Goal: Information Seeking & Learning: Learn about a topic

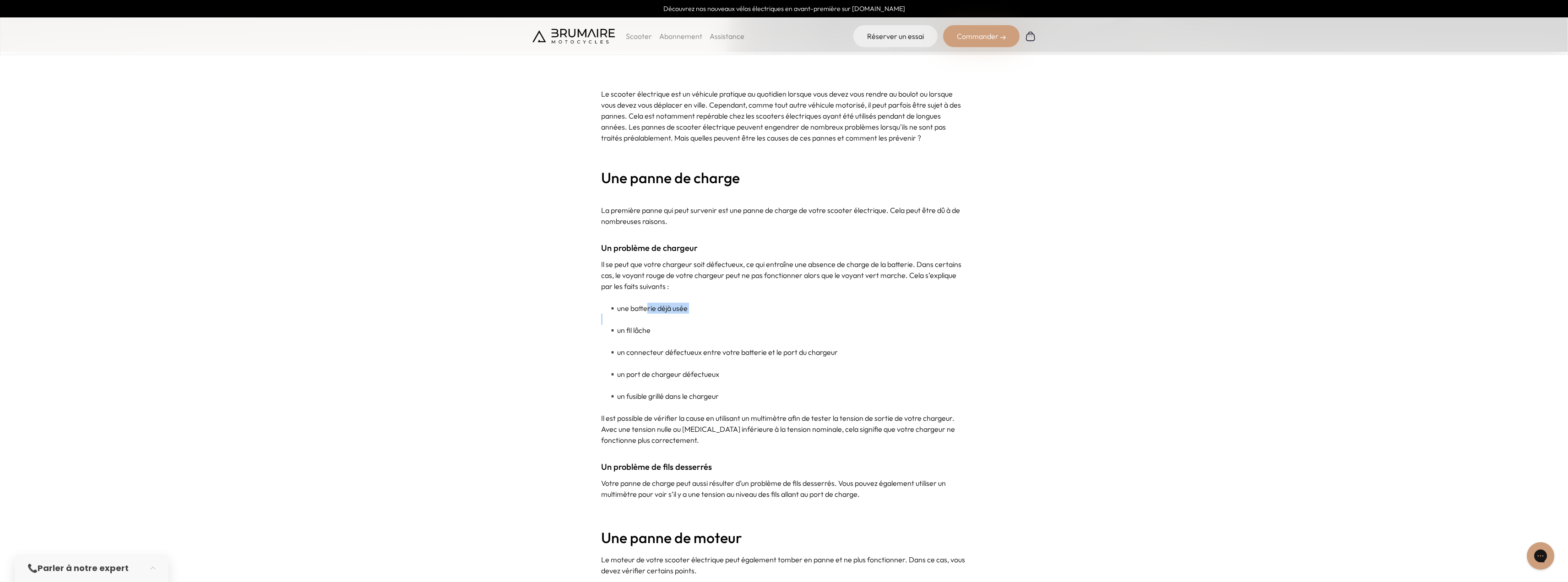
drag, startPoint x: 651, startPoint y: 311, endPoint x: 699, endPoint y: 315, distance: 48.2
click at [699, 315] on p at bounding box center [785, 319] width 366 height 11
drag, startPoint x: 648, startPoint y: 355, endPoint x: 839, endPoint y: 358, distance: 191.0
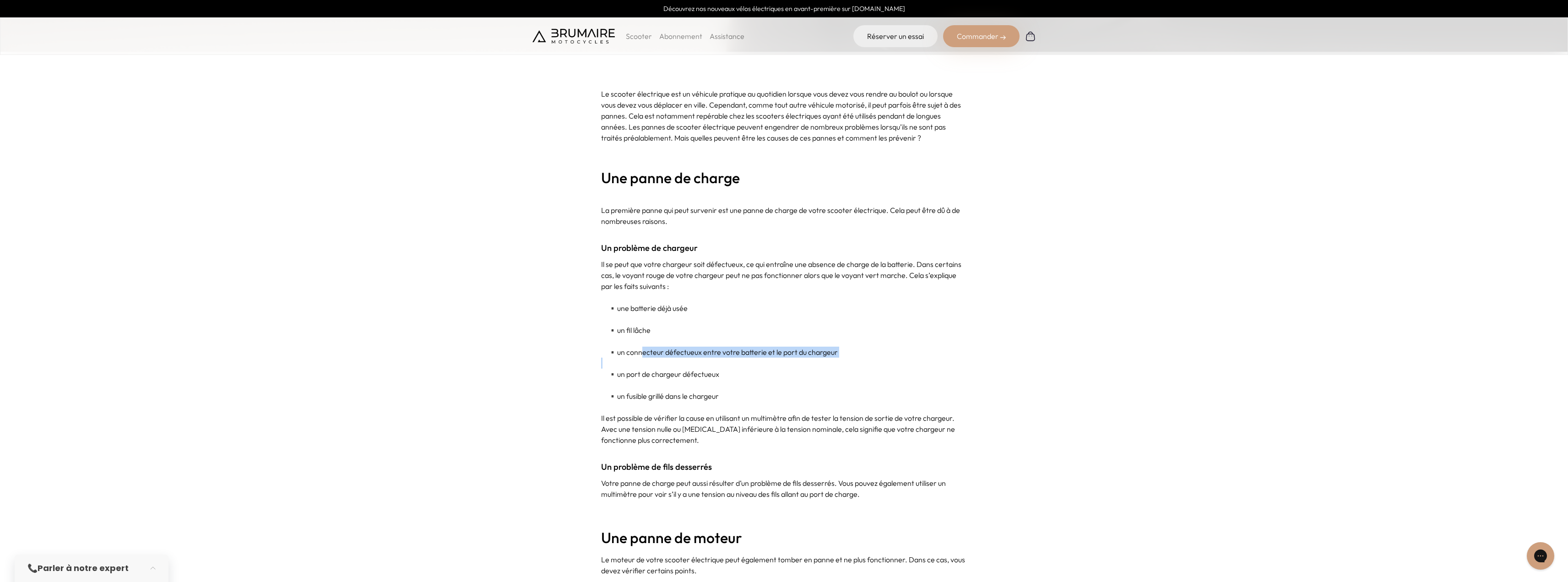
click at [839, 358] on p at bounding box center [785, 363] width 366 height 11
drag, startPoint x: 638, startPoint y: 374, endPoint x: 754, endPoint y: 374, distance: 116.0
click at [754, 374] on p "▪️ un port de chargeur défectueux" at bounding box center [785, 374] width 366 height 11
drag, startPoint x: 641, startPoint y: 401, endPoint x: 760, endPoint y: 397, distance: 119.1
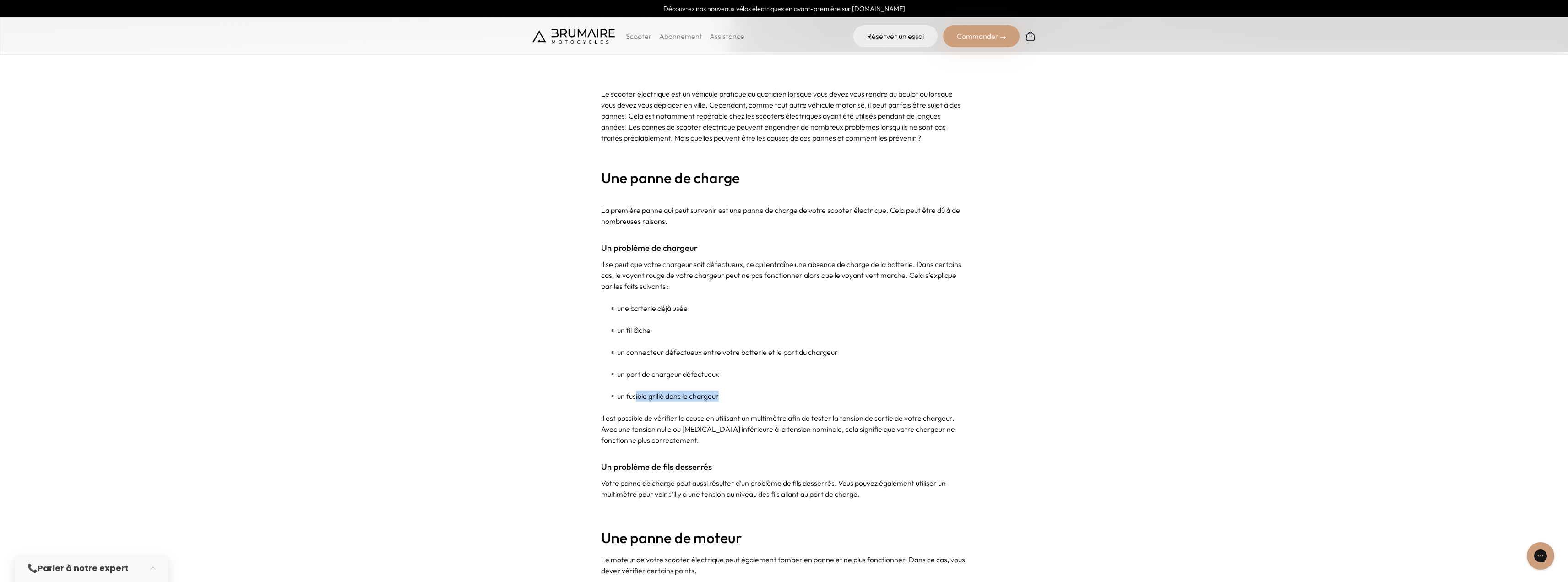
click at [760, 397] on p "▪️ un fusible grillé dans le chargeur" at bounding box center [785, 396] width 366 height 11
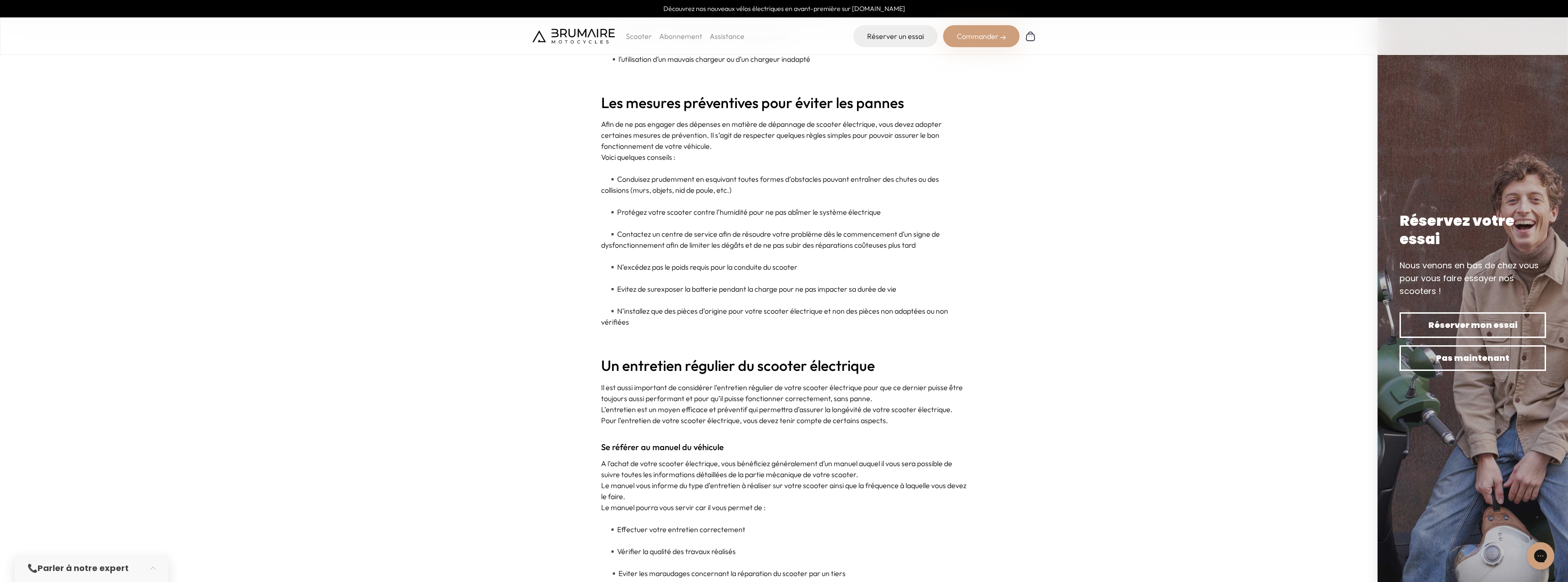
scroll to position [1923, 0]
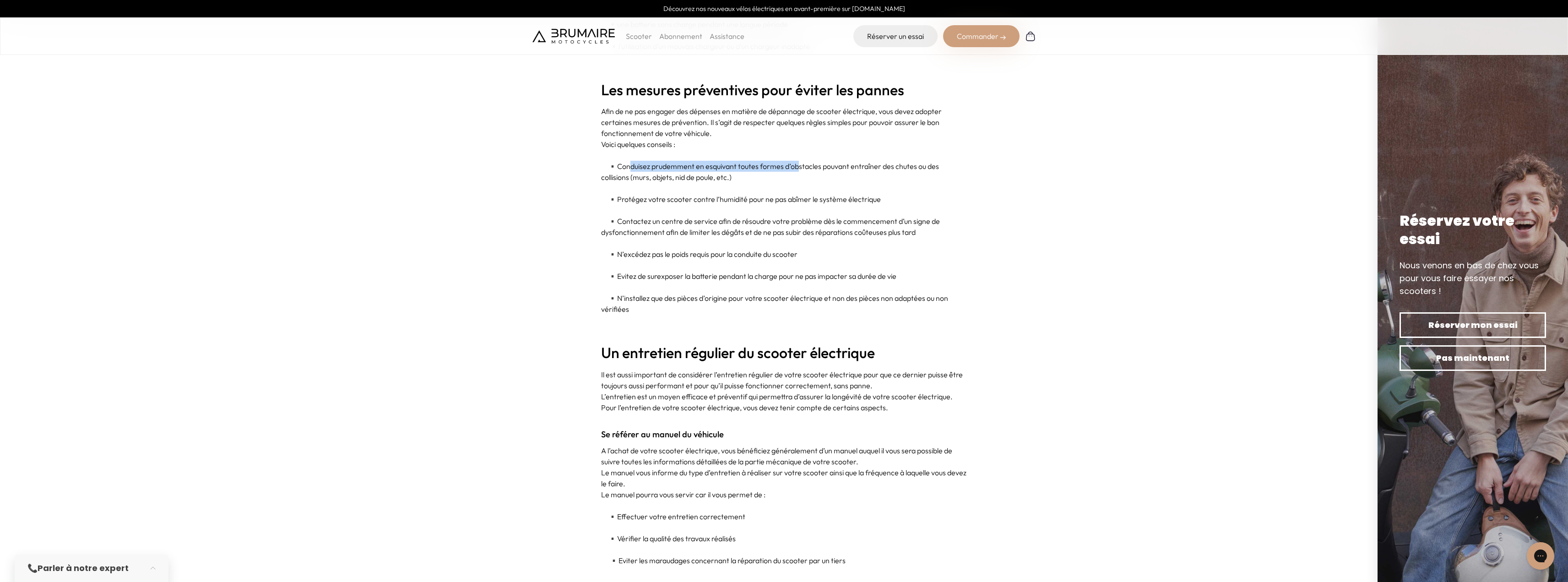
drag, startPoint x: 635, startPoint y: 164, endPoint x: 803, endPoint y: 169, distance: 168.1
click at [803, 169] on p "▪️ Conduisez prudemment en esquivant toutes formes d’obstacles pouvant entraîne…" at bounding box center [785, 172] width 366 height 22
drag, startPoint x: 803, startPoint y: 169, endPoint x: 852, endPoint y: 169, distance: 49.0
click at [852, 169] on p "▪️ Conduisez prudemment en esquivant toutes formes d’obstacles pouvant entraîne…" at bounding box center [785, 172] width 366 height 22
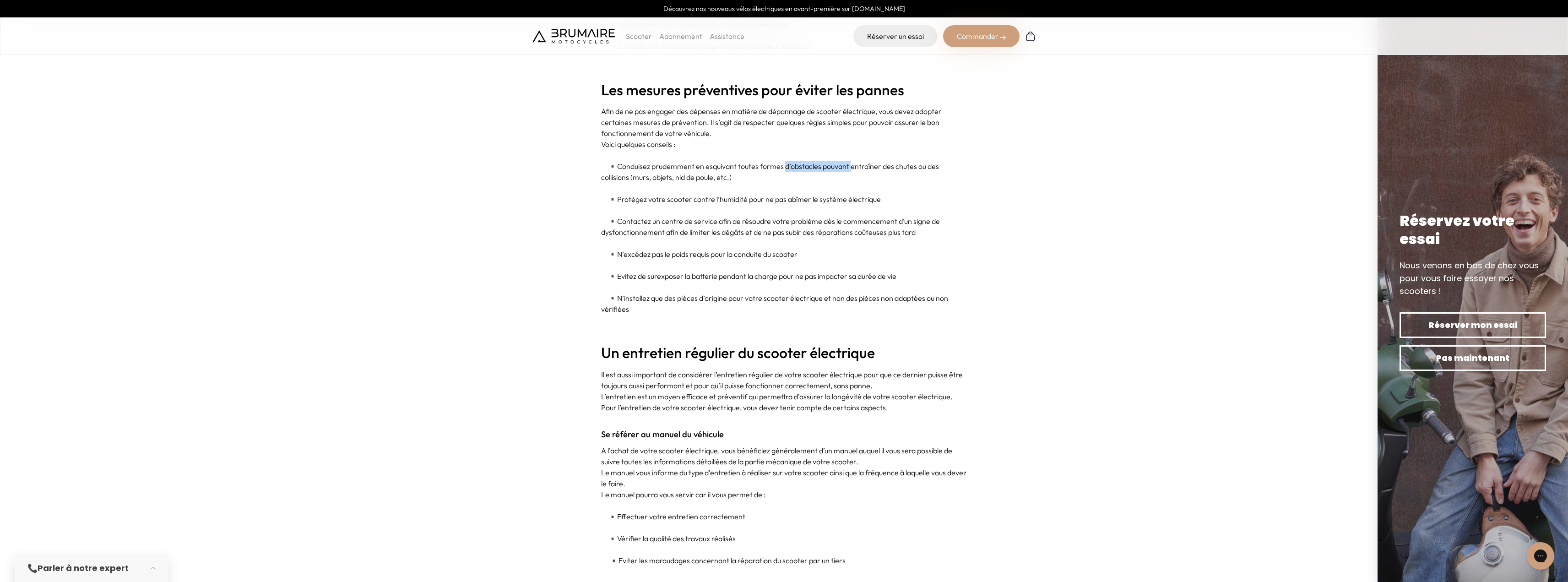
click at [852, 169] on p "▪️ Conduisez prudemment en esquivant toutes formes d’obstacles pouvant entraîne…" at bounding box center [785, 172] width 366 height 22
drag, startPoint x: 616, startPoint y: 173, endPoint x: 728, endPoint y: 172, distance: 112.0
click at [728, 172] on p "▪️ Conduisez prudemment en esquivant toutes formes d’obstacles pouvant entraîne…" at bounding box center [785, 172] width 366 height 22
drag, startPoint x: 684, startPoint y: 191, endPoint x: 807, endPoint y: 195, distance: 123.1
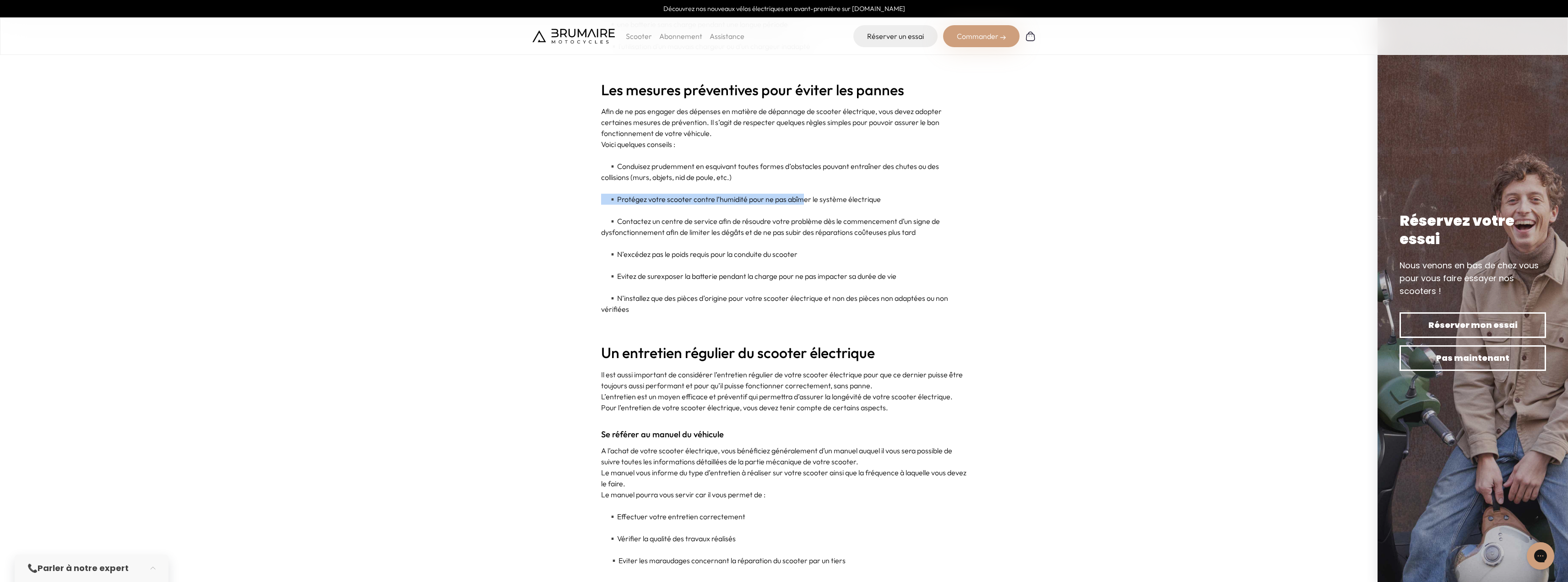
click at [807, 195] on div "Le scooter électrique est un véhicule pratique au quotidien lorsque vous devez …" at bounding box center [785, 127] width 366 height 3213
click at [807, 195] on p "▪️ Protégez votre scooter contre l’humidité pour ne pas abîmer le système élect…" at bounding box center [785, 199] width 366 height 11
drag, startPoint x: 817, startPoint y: 197, endPoint x: 898, endPoint y: 203, distance: 81.2
click at [898, 203] on p "▪️ Protégez votre scooter contre l’humidité pour ne pas abîmer le système élect…" at bounding box center [785, 199] width 366 height 11
click at [898, 203] on p "▪️ Protégez votre scooter contre l’humidité pour ne pas abîmer le système élect…" at bounding box center [785, 199] width 366 height 11
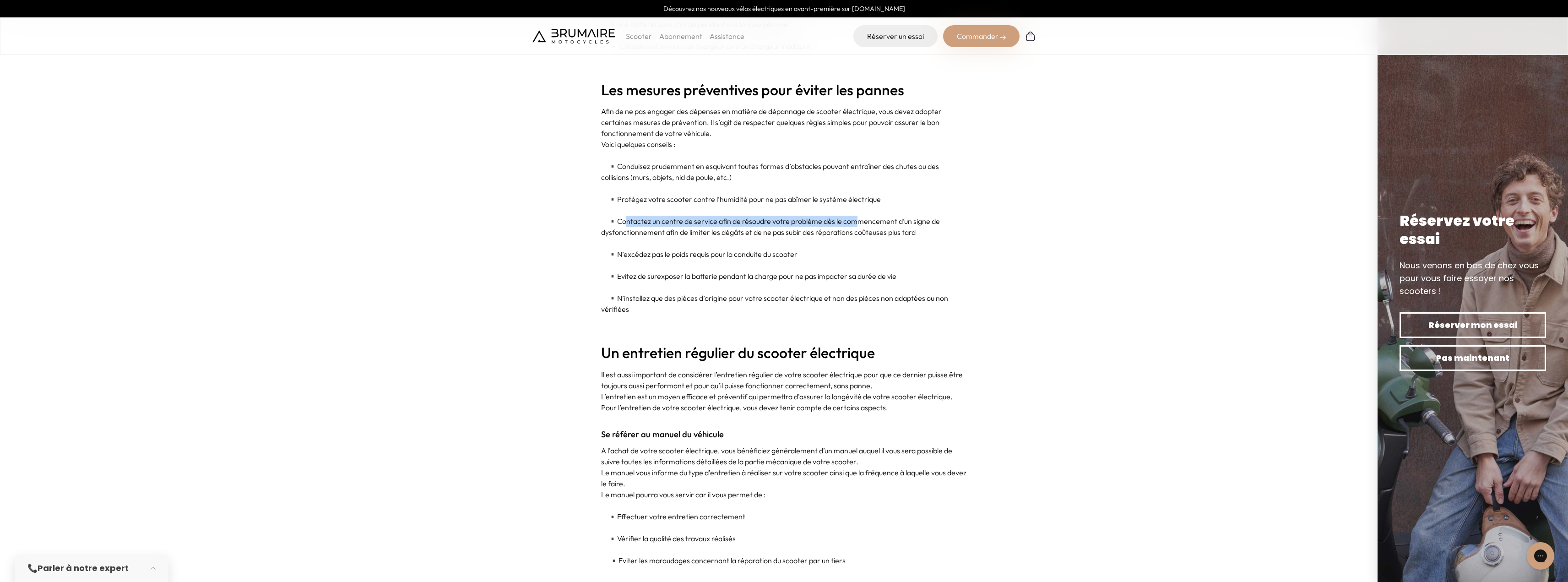
drag, startPoint x: 639, startPoint y: 216, endPoint x: 859, endPoint y: 223, distance: 220.1
click at [859, 223] on p "▪️ Contactez un centre de service afin de résoudre votre problème dès le commen…" at bounding box center [785, 226] width 366 height 22
drag, startPoint x: 659, startPoint y: 254, endPoint x: 832, endPoint y: 268, distance: 173.6
click at [832, 268] on div "Le scooter électrique est un véhicule pratique au quotidien lorsque vous devez …" at bounding box center [785, 127] width 366 height 3213
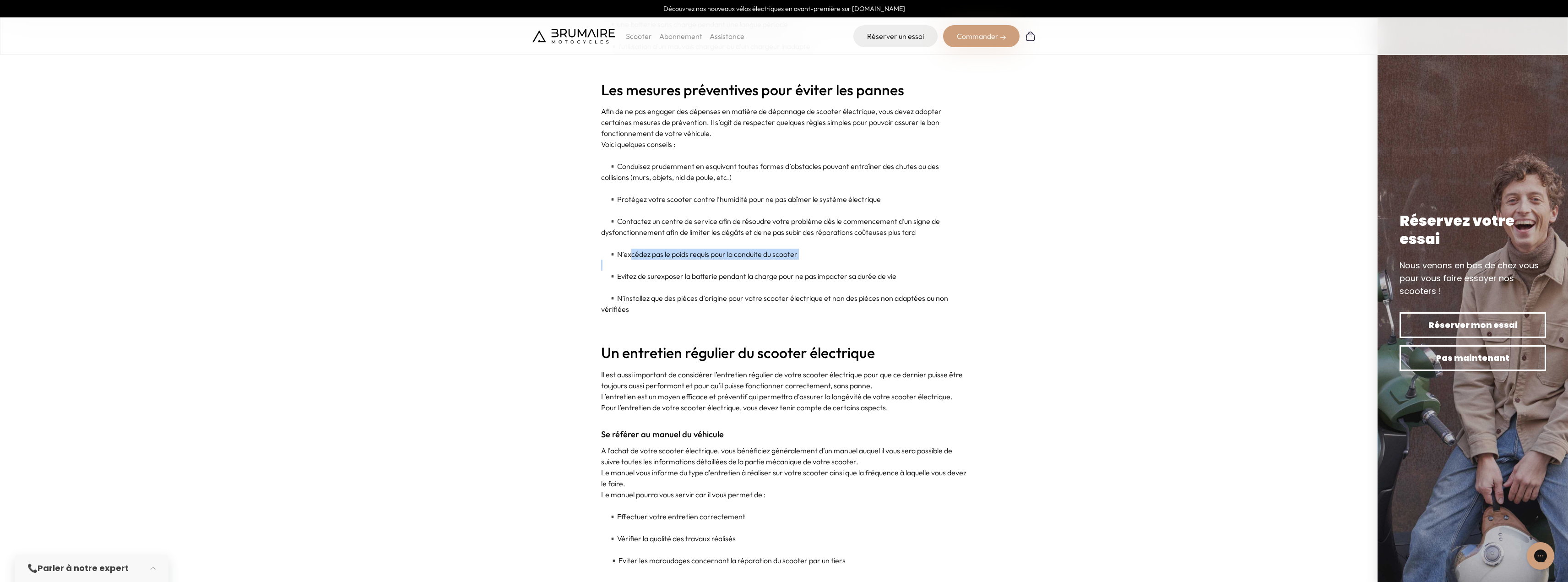
click at [832, 268] on p at bounding box center [785, 265] width 366 height 11
drag, startPoint x: 629, startPoint y: 279, endPoint x: 782, endPoint y: 275, distance: 153.1
click at [782, 275] on p "▪️ Evitez de surexposer la batterie pendant la charge pour ne pas impacter sa d…" at bounding box center [785, 276] width 366 height 11
drag, startPoint x: 703, startPoint y: 273, endPoint x: 964, endPoint y: 286, distance: 261.3
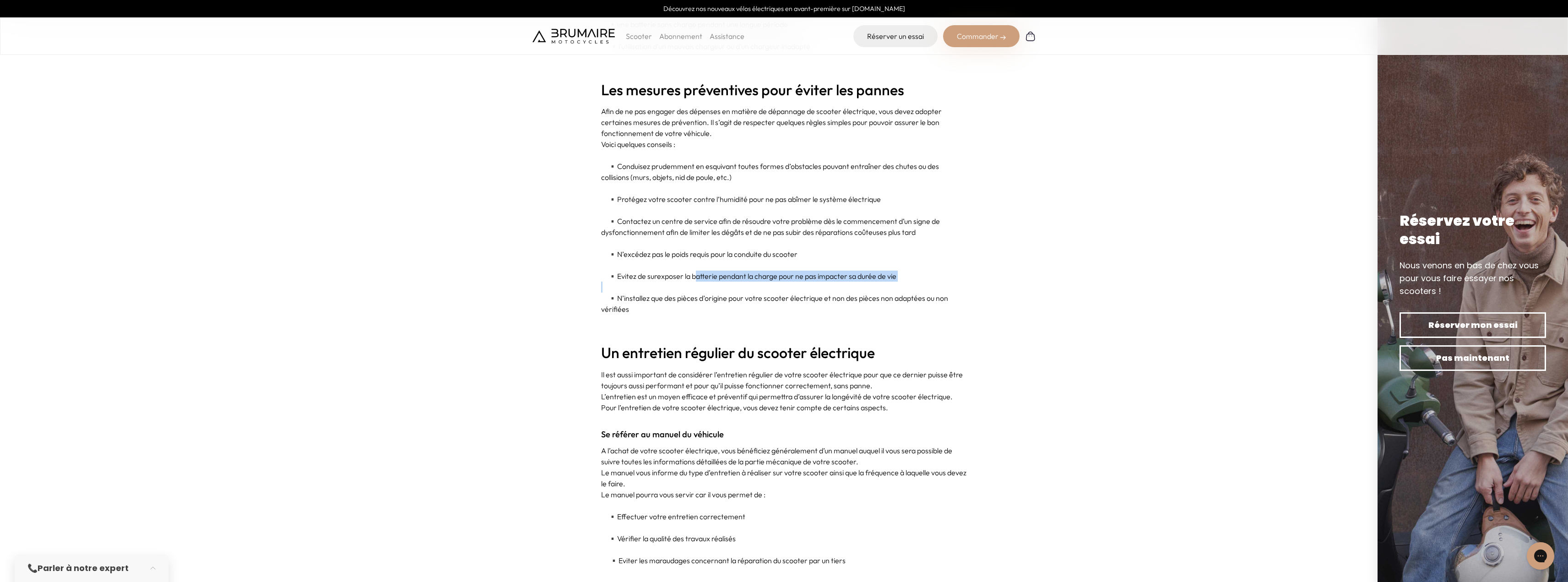
click at [964, 286] on div "Le scooter électrique est un véhicule pratique au quotidien lorsque vous devez …" at bounding box center [785, 127] width 366 height 3213
click at [964, 286] on p at bounding box center [785, 287] width 366 height 11
drag, startPoint x: 807, startPoint y: 279, endPoint x: 923, endPoint y: 278, distance: 116.0
click at [923, 278] on p "▪️ Evitez de surexposer la batterie pendant la charge pour ne pas impacter sa d…" at bounding box center [785, 276] width 366 height 11
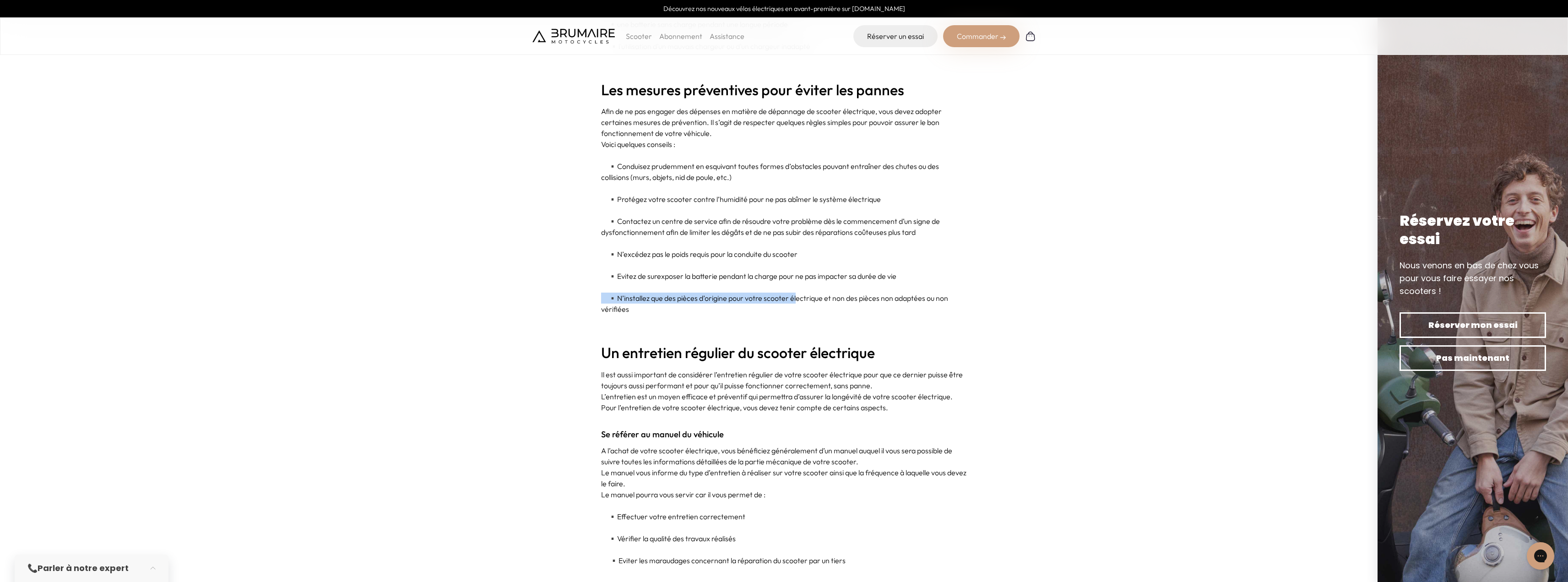
drag, startPoint x: 635, startPoint y: 292, endPoint x: 802, endPoint y: 303, distance: 167.4
click at [802, 303] on div "Le scooter électrique est un véhicule pratique au quotidien lorsque vous devez …" at bounding box center [785, 127] width 366 height 3213
click at [802, 303] on p "▪️ N’installez que des pièces d’origine pour votre scooter électrique et non de…" at bounding box center [785, 304] width 366 height 22
drag, startPoint x: 749, startPoint y: 293, endPoint x: 869, endPoint y: 296, distance: 120.0
click at [869, 296] on p "▪️ N’installez que des pièces d’origine pour votre scooter électrique et non de…" at bounding box center [785, 304] width 366 height 22
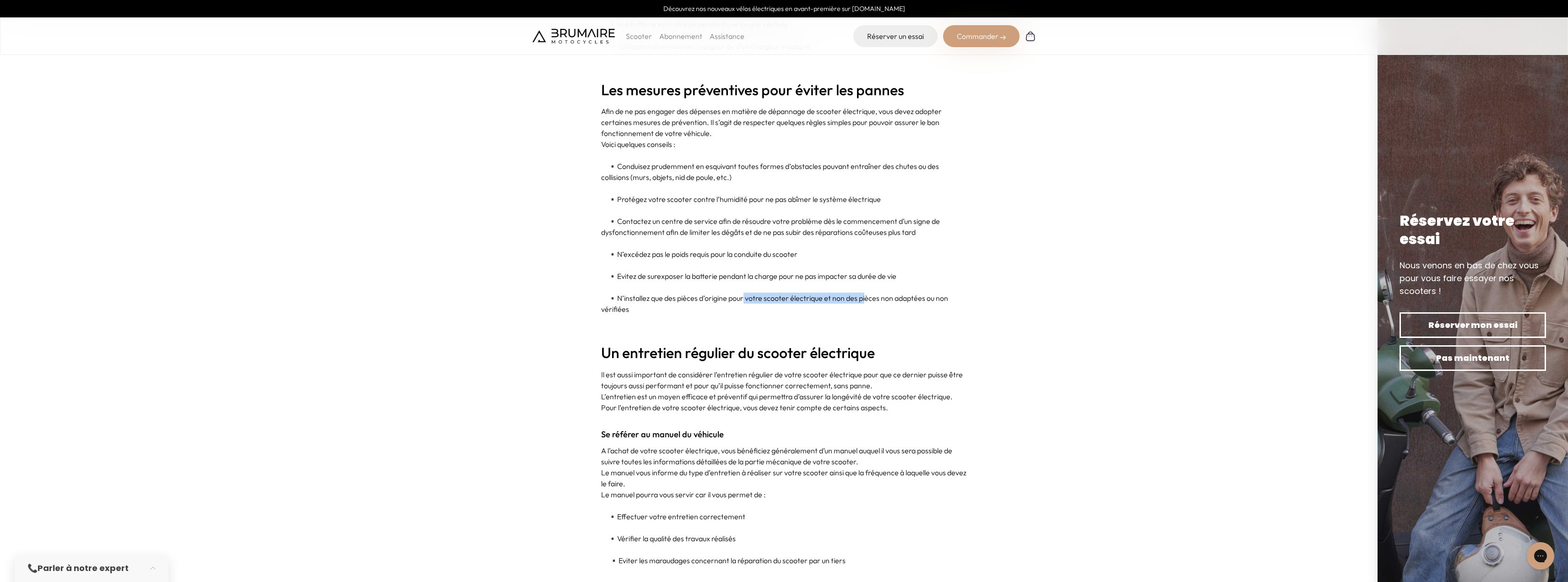
click at [869, 296] on p "▪️ N’installez que des pièces d’origine pour votre scooter électrique et non de…" at bounding box center [785, 304] width 366 height 22
drag, startPoint x: 883, startPoint y: 296, endPoint x: 931, endPoint y: 317, distance: 52.4
click at [931, 317] on div "Le scooter électrique est un véhicule pratique au quotidien lorsque vous devez …" at bounding box center [785, 127] width 366 height 3213
click at [931, 317] on p at bounding box center [785, 320] width 366 height 11
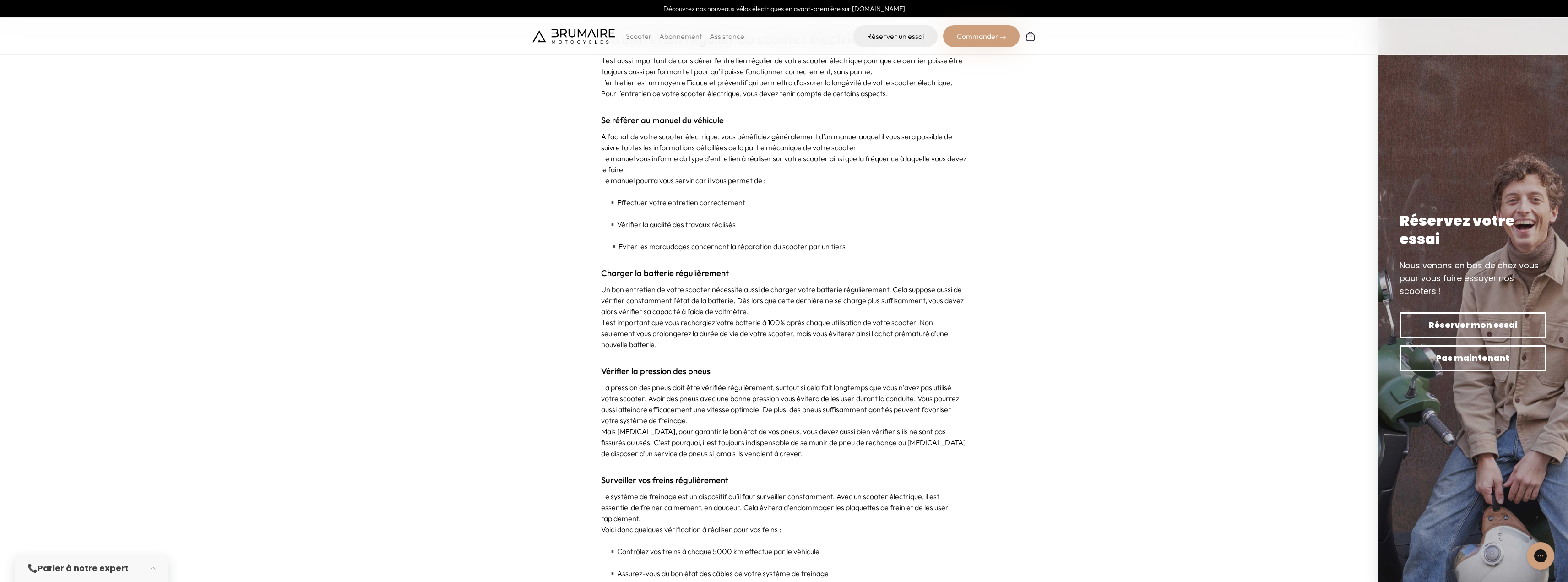
scroll to position [2243, 0]
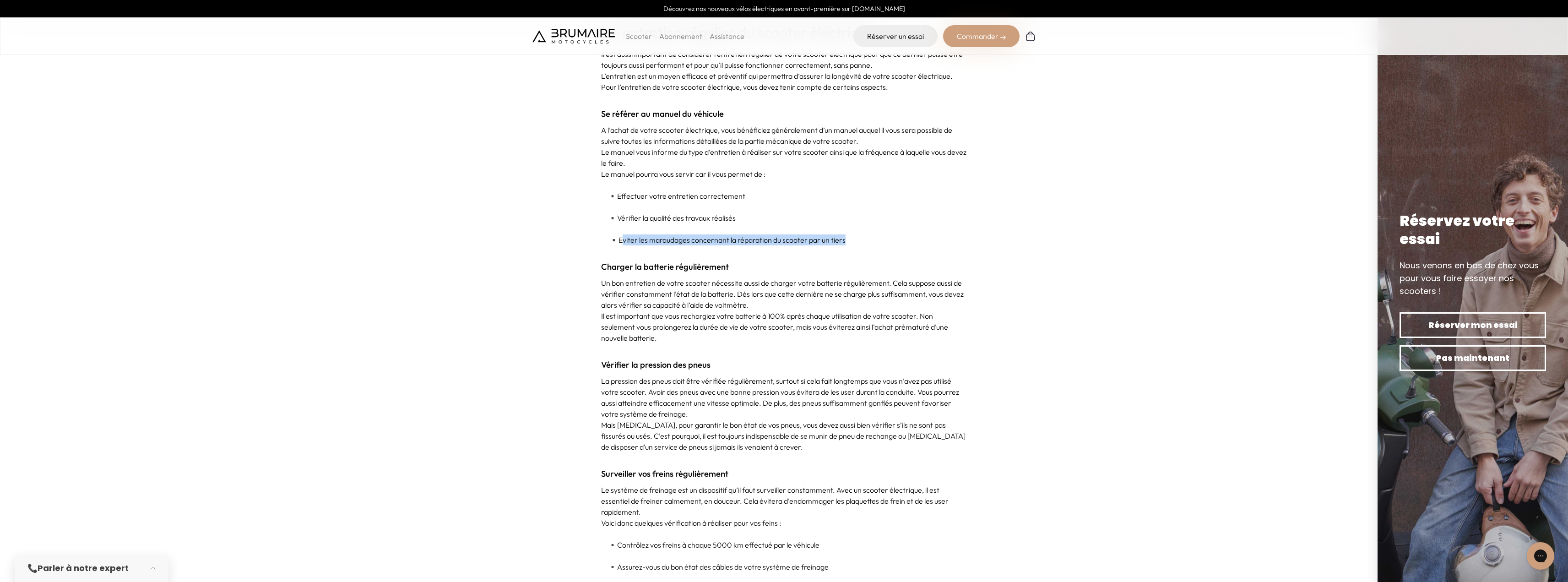
drag, startPoint x: 627, startPoint y: 245, endPoint x: 895, endPoint y: 239, distance: 268.1
click at [895, 239] on p "▪️ Eviter les maraudages concernant la réparation du scooter par un tiers" at bounding box center [785, 240] width 366 height 11
drag, startPoint x: 872, startPoint y: 241, endPoint x: 654, endPoint y: 236, distance: 218.1
click at [654, 236] on p "▪️ Eviter les maraudages concernant la réparation du scooter par un tiers" at bounding box center [785, 240] width 366 height 11
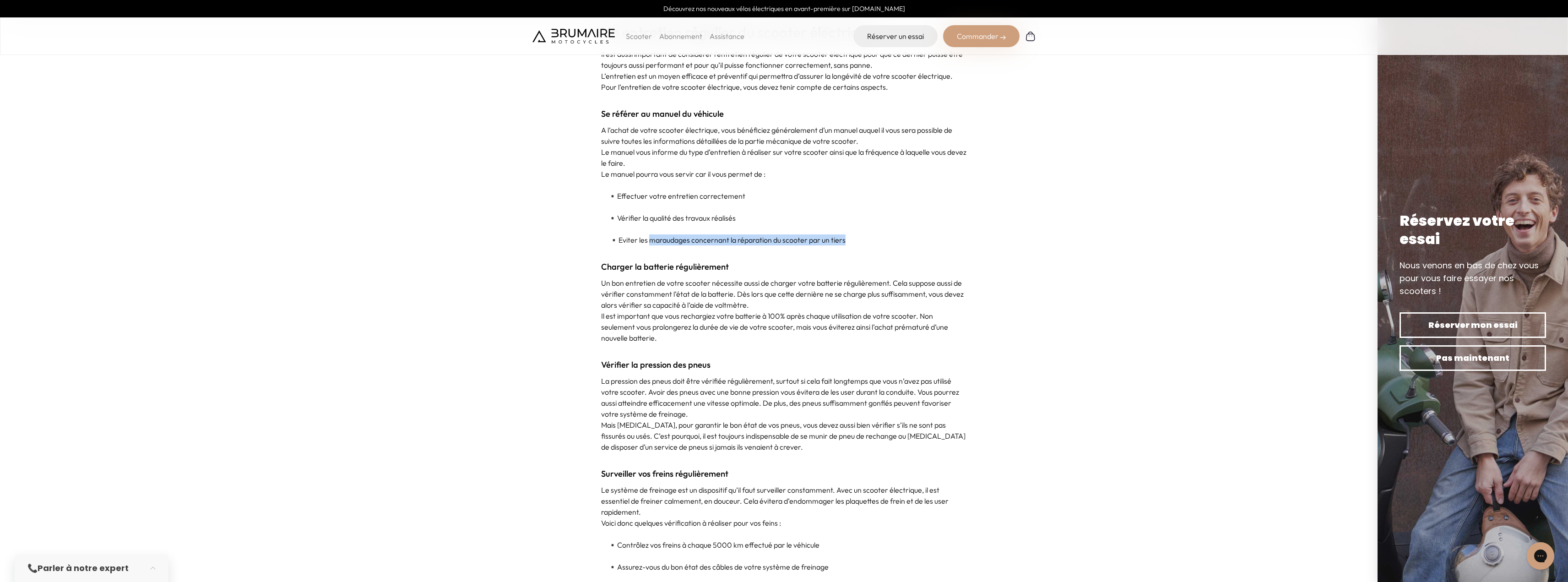
click at [654, 236] on p "▪️ Eviter les maraudages concernant la réparation du scooter par un tiers" at bounding box center [785, 240] width 366 height 11
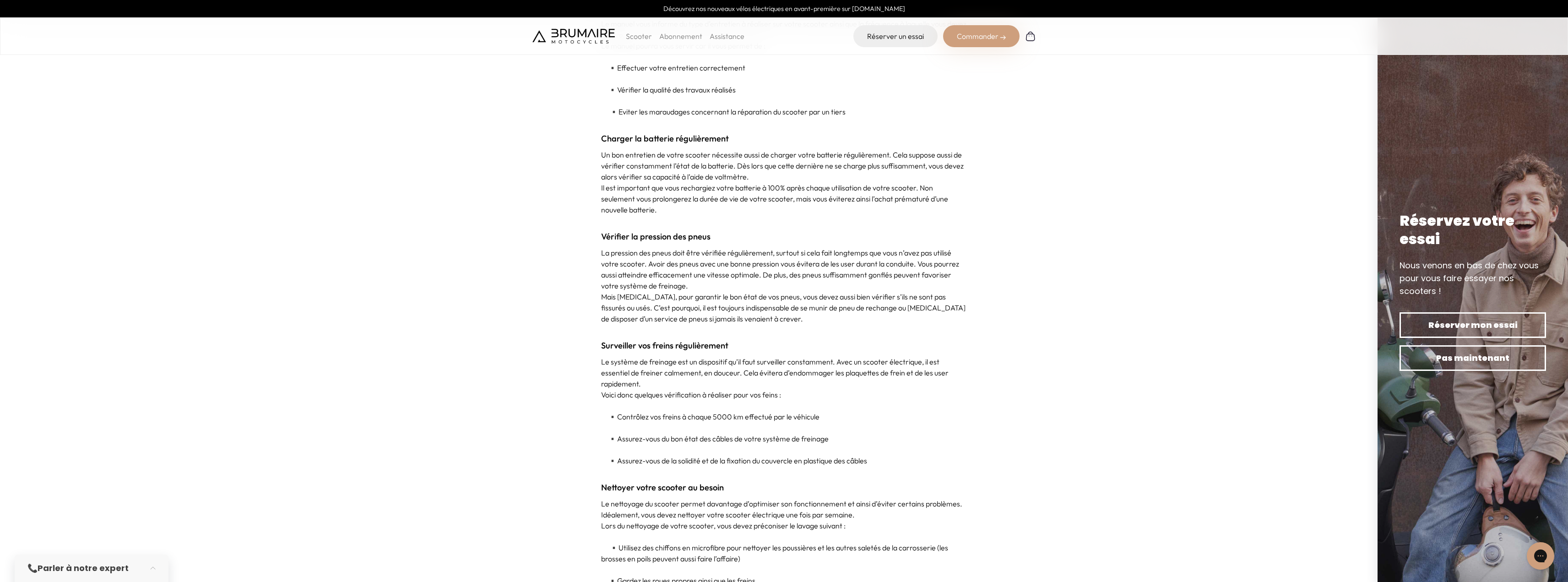
scroll to position [2381, 0]
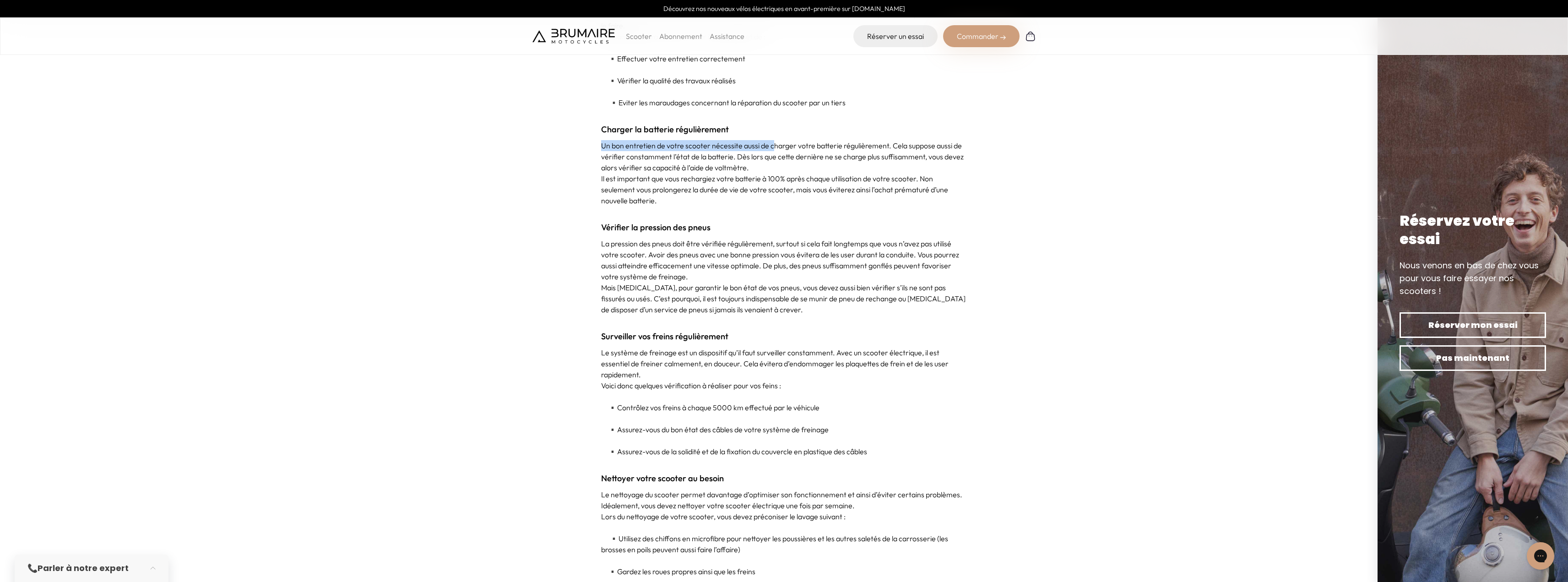
drag, startPoint x: 603, startPoint y: 145, endPoint x: 775, endPoint y: 141, distance: 172.0
click at [773, 140] on p "Un bon entretien de votre scooter nécessite aussi de charger votre batterie rég…" at bounding box center [785, 156] width 366 height 33
click at [775, 141] on p "Un bon entretien de votre scooter nécessite aussi de charger votre batterie rég…" at bounding box center [785, 156] width 366 height 33
drag, startPoint x: 783, startPoint y: 142, endPoint x: 888, endPoint y: 149, distance: 105.2
click at [888, 149] on p "Un bon entretien de votre scooter nécessite aussi de charger votre batterie rég…" at bounding box center [785, 156] width 366 height 33
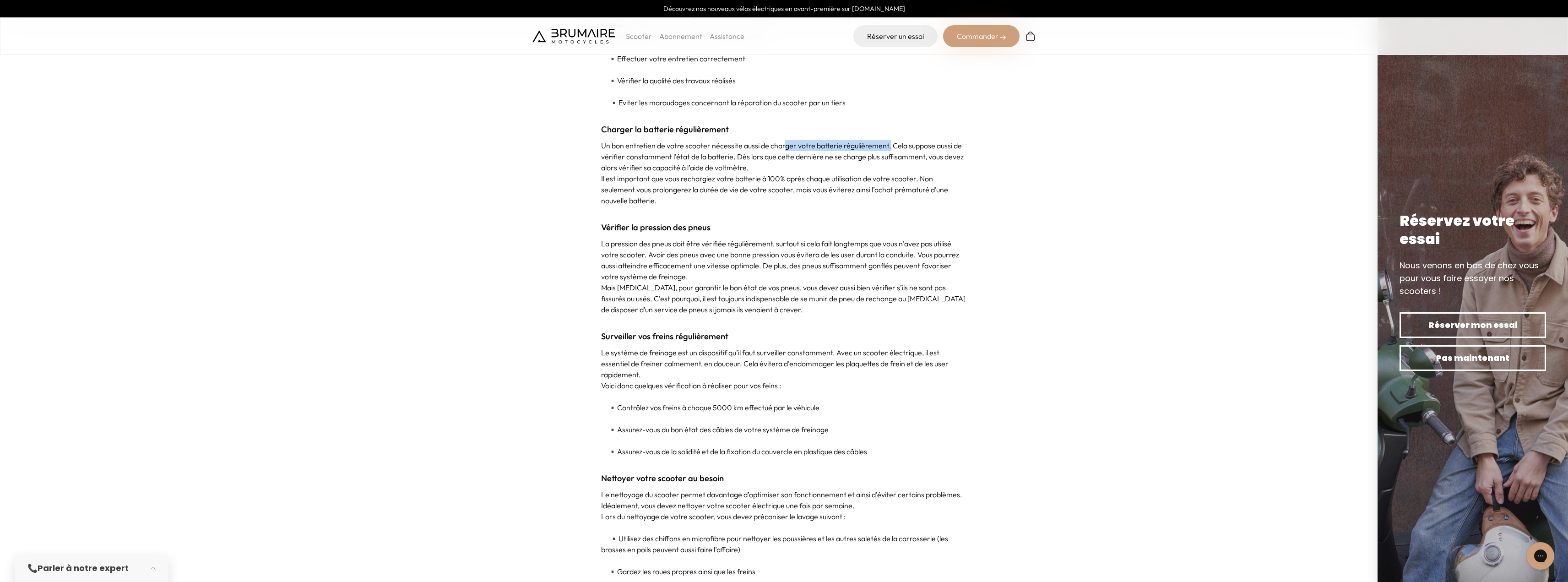
click at [888, 149] on p "Un bon entretien de votre scooter nécessite aussi de charger votre batterie rég…" at bounding box center [785, 156] width 366 height 33
drag, startPoint x: 604, startPoint y: 162, endPoint x: 723, endPoint y: 160, distance: 119.0
click at [723, 160] on p "Un bon entretien de votre scooter nécessite aussi de charger votre batterie rég…" at bounding box center [785, 156] width 366 height 33
drag, startPoint x: 768, startPoint y: 161, endPoint x: 891, endPoint y: 158, distance: 123.0
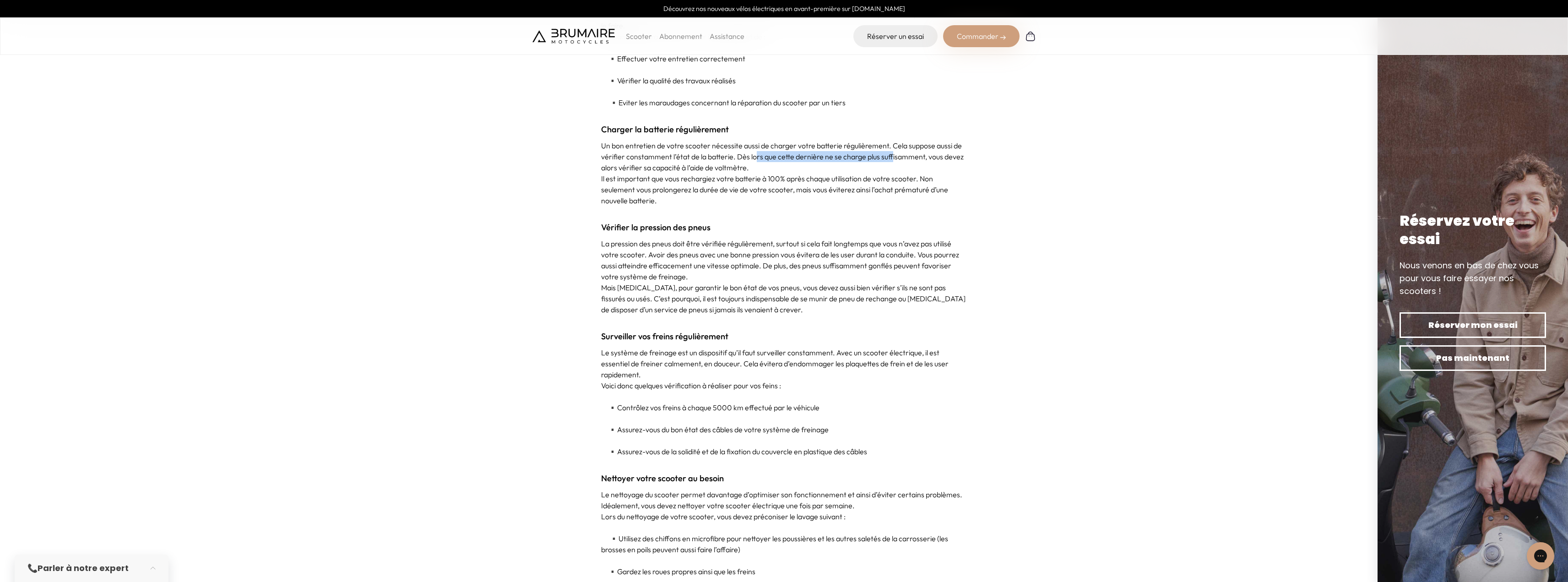
click at [891, 158] on p "Un bon entretien de votre scooter nécessite aussi de charger votre batterie rég…" at bounding box center [785, 156] width 366 height 33
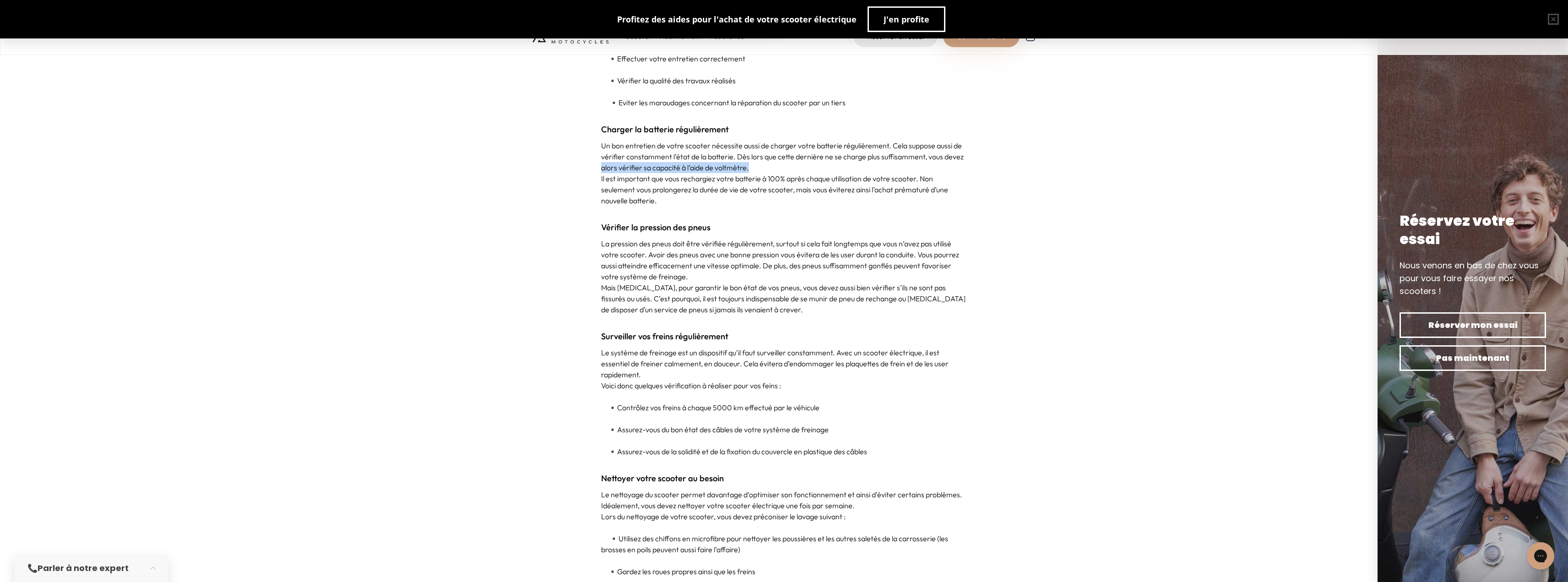
drag, startPoint x: 599, startPoint y: 167, endPoint x: 779, endPoint y: 166, distance: 180.0
click at [779, 166] on p "Un bon entretien de votre scooter nécessite aussi de charger votre batterie rég…" at bounding box center [785, 156] width 366 height 33
drag, startPoint x: 603, startPoint y: 181, endPoint x: 866, endPoint y: 182, distance: 263.0
click at [866, 182] on p "Il est important que vous rechargiez votre batterie à 100% après chaque utilisa…" at bounding box center [785, 189] width 366 height 33
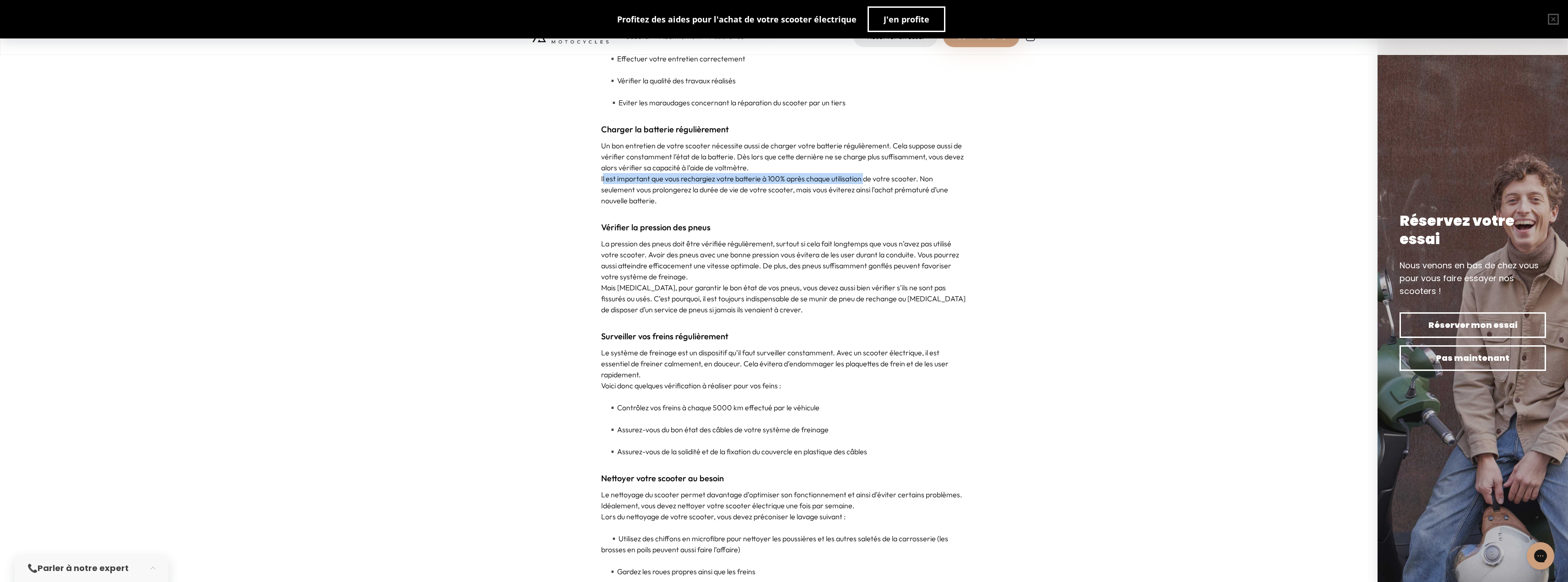
click at [866, 182] on p "Il est important que vous rechargiez votre batterie à 100% après chaque utilisa…" at bounding box center [785, 189] width 366 height 33
drag, startPoint x: 629, startPoint y: 189, endPoint x: 810, endPoint y: 193, distance: 181.0
click at [810, 193] on p "Il est important que vous rechargiez votre batterie à 100% après chaque utilisa…" at bounding box center [785, 189] width 366 height 33
drag, startPoint x: 814, startPoint y: 193, endPoint x: 954, endPoint y: 198, distance: 140.1
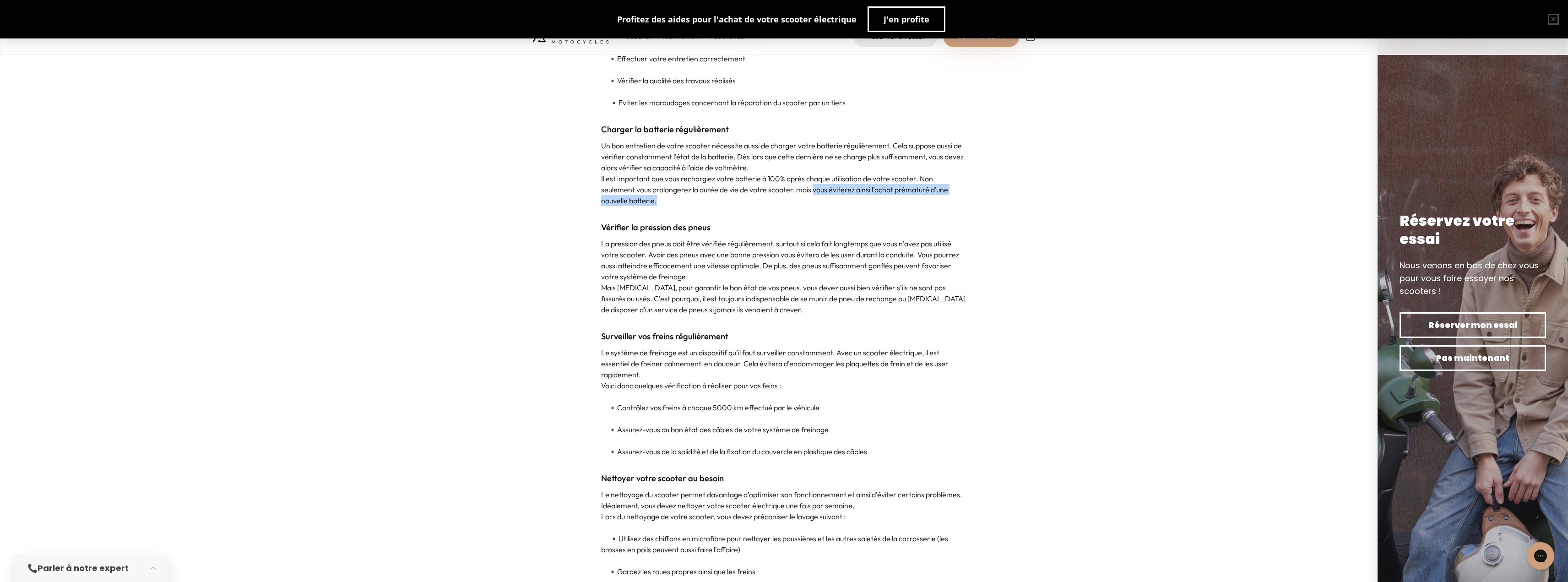
click at [954, 198] on p "Il est important que vous rechargiez votre batterie à 100% après chaque utilisa…" at bounding box center [785, 189] width 366 height 33
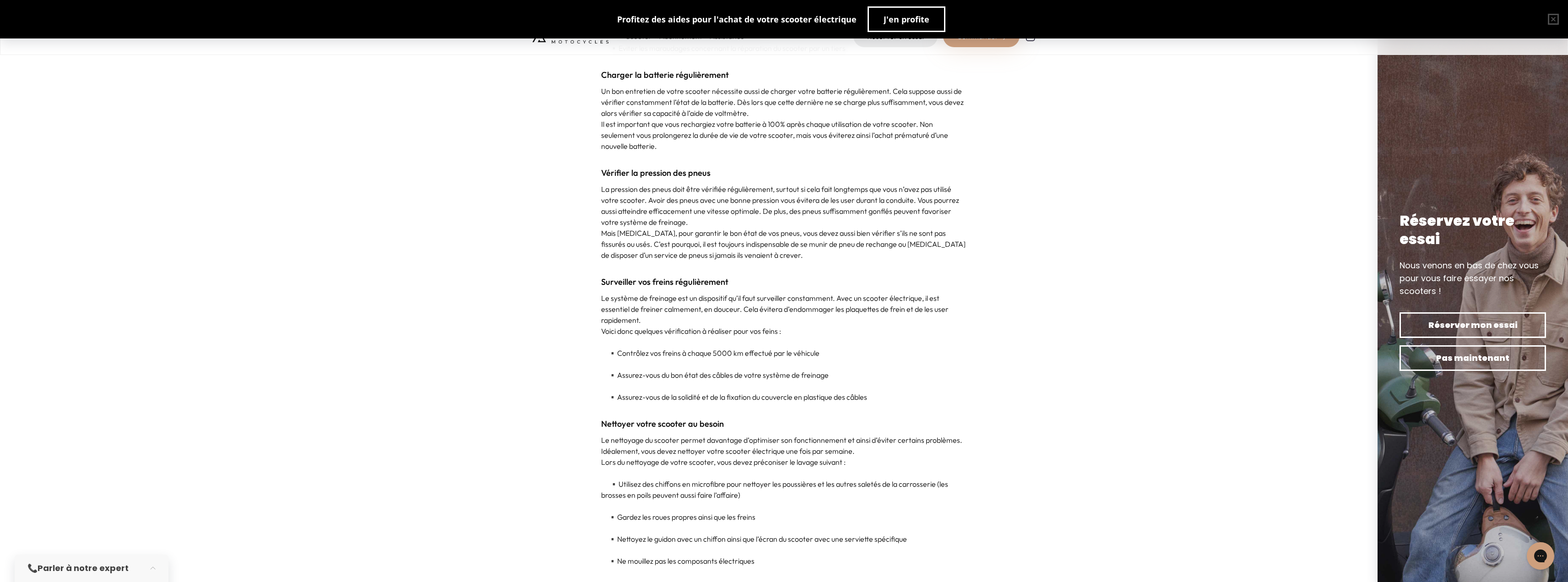
scroll to position [2427, 0]
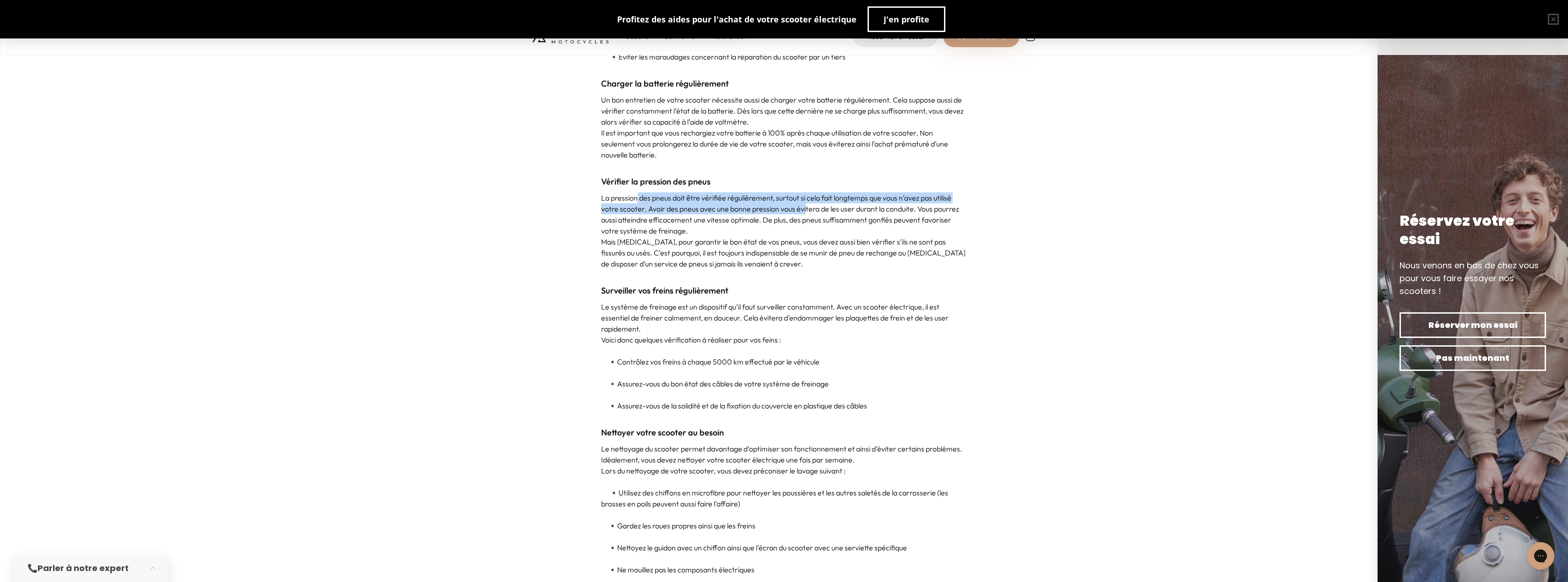
drag, startPoint x: 637, startPoint y: 200, endPoint x: 805, endPoint y: 204, distance: 168.0
click at [805, 204] on p "La pression des pneus doit être vérifiée régulièrement, surtout si cela fait lo…" at bounding box center [785, 214] width 366 height 44
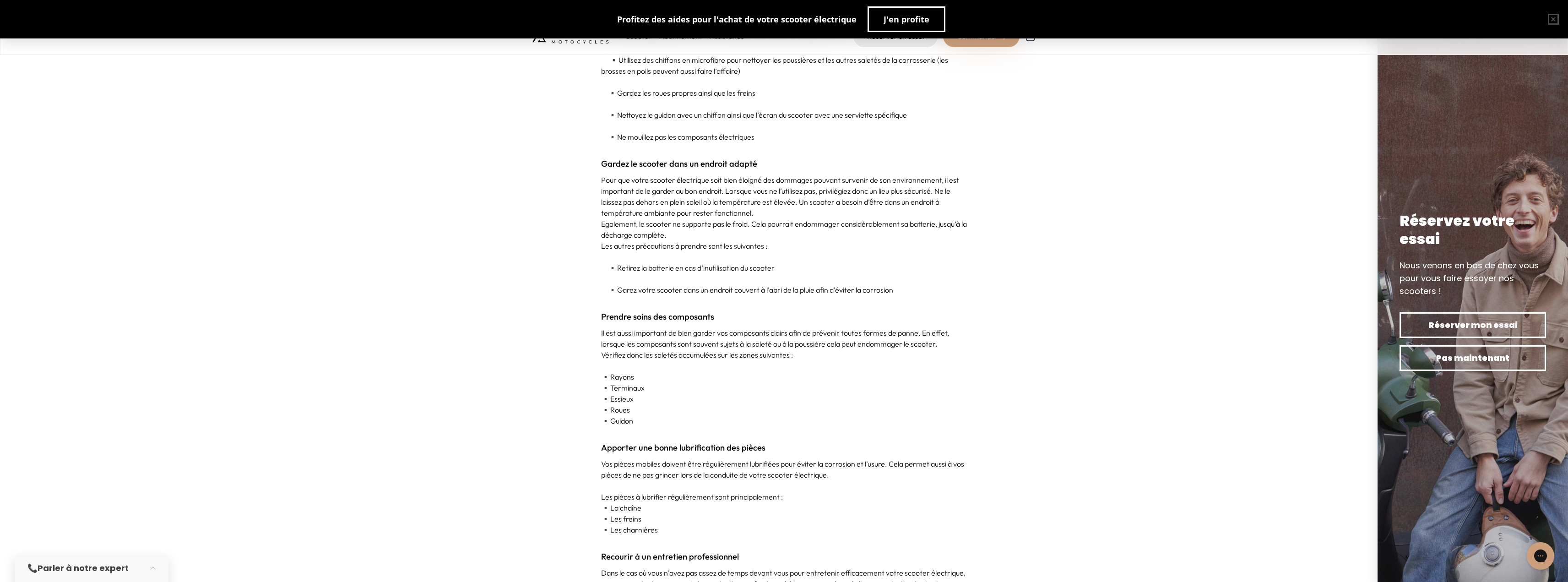
scroll to position [2884, 0]
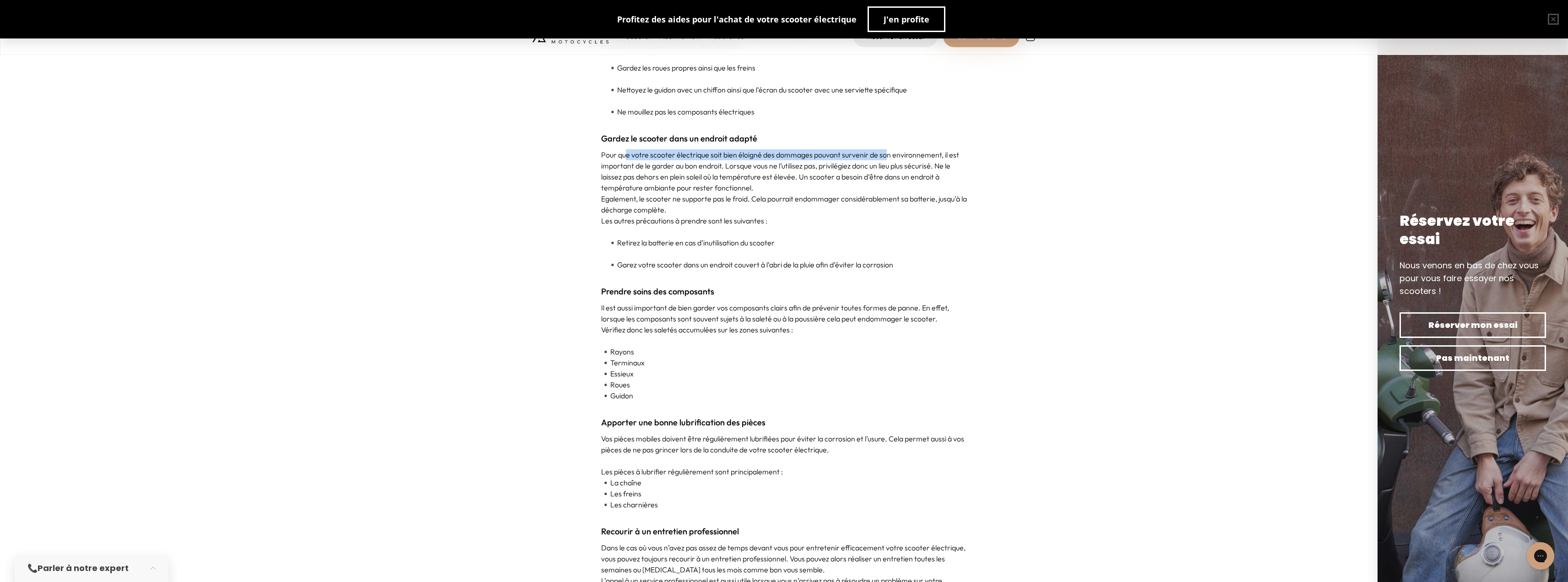
drag, startPoint x: 626, startPoint y: 156, endPoint x: 884, endPoint y: 160, distance: 258.0
click at [884, 160] on p "Pour que votre scooter électrique soit bien éloigné des dommages pouvant surven…" at bounding box center [785, 171] width 366 height 44
drag, startPoint x: 650, startPoint y: 171, endPoint x: 938, endPoint y: 165, distance: 288.1
click at [938, 165] on p "Pour que votre scooter électrique soit bien éloigné des dommages pouvant surven…" at bounding box center [785, 171] width 366 height 44
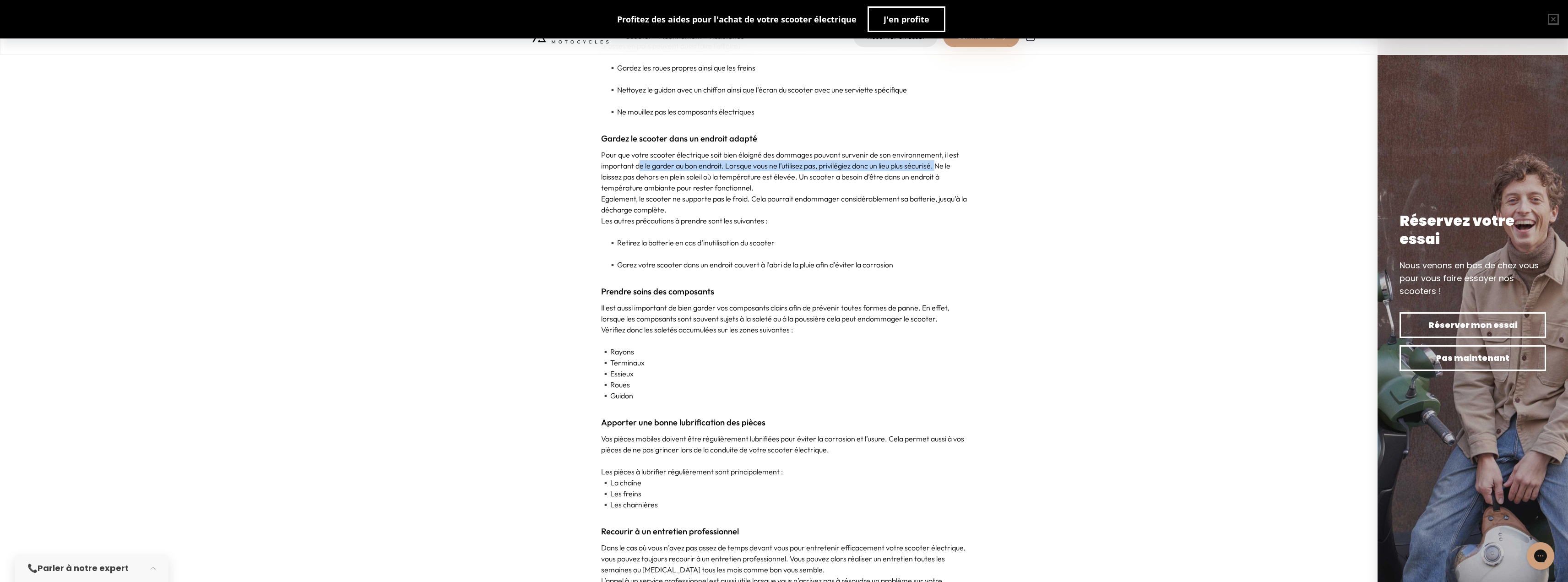
click at [938, 165] on p "Pour que votre scooter électrique soit bien éloigné des dommages pouvant surven…" at bounding box center [785, 171] width 366 height 44
drag, startPoint x: 618, startPoint y: 178, endPoint x: 800, endPoint y: 177, distance: 182.0
click at [800, 177] on p "Pour que votre scooter électrique soit bien éloigné des dommages pouvant surven…" at bounding box center [785, 171] width 366 height 44
drag, startPoint x: 706, startPoint y: 178, endPoint x: 806, endPoint y: 174, distance: 100.1
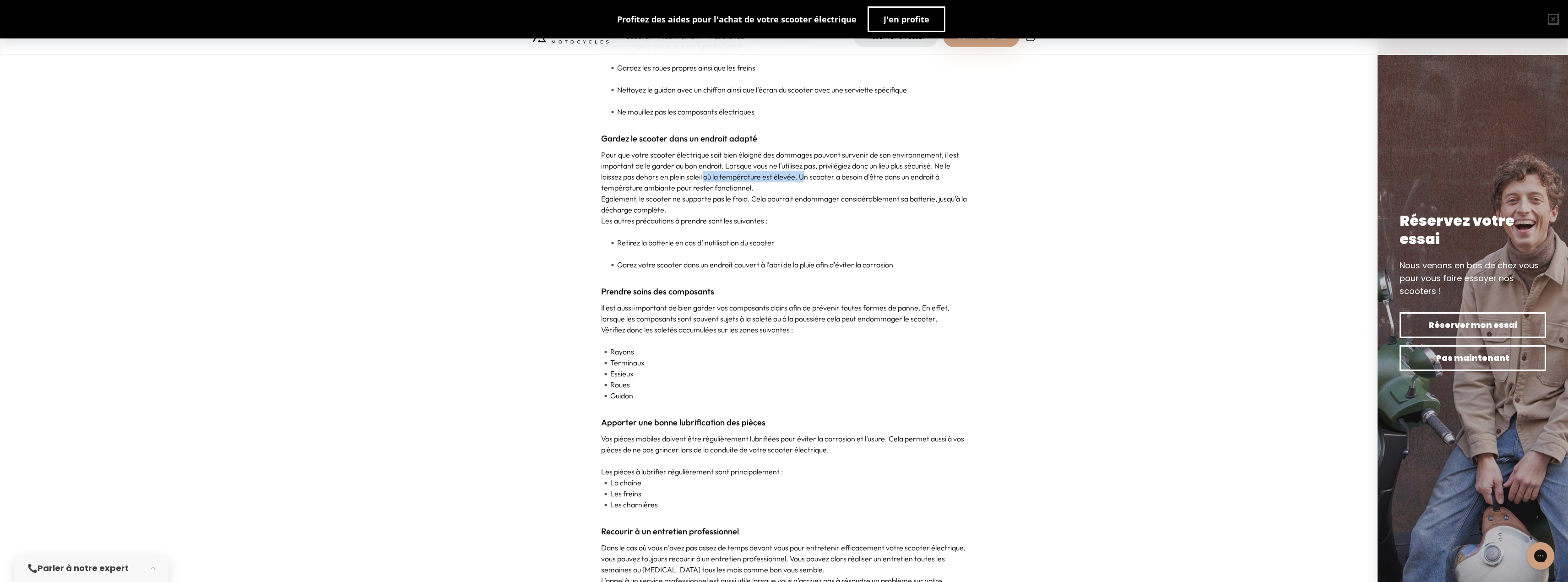
click at [806, 174] on p "Pour que votre scooter électrique soit bien éloigné des dommages pouvant surven…" at bounding box center [785, 171] width 366 height 44
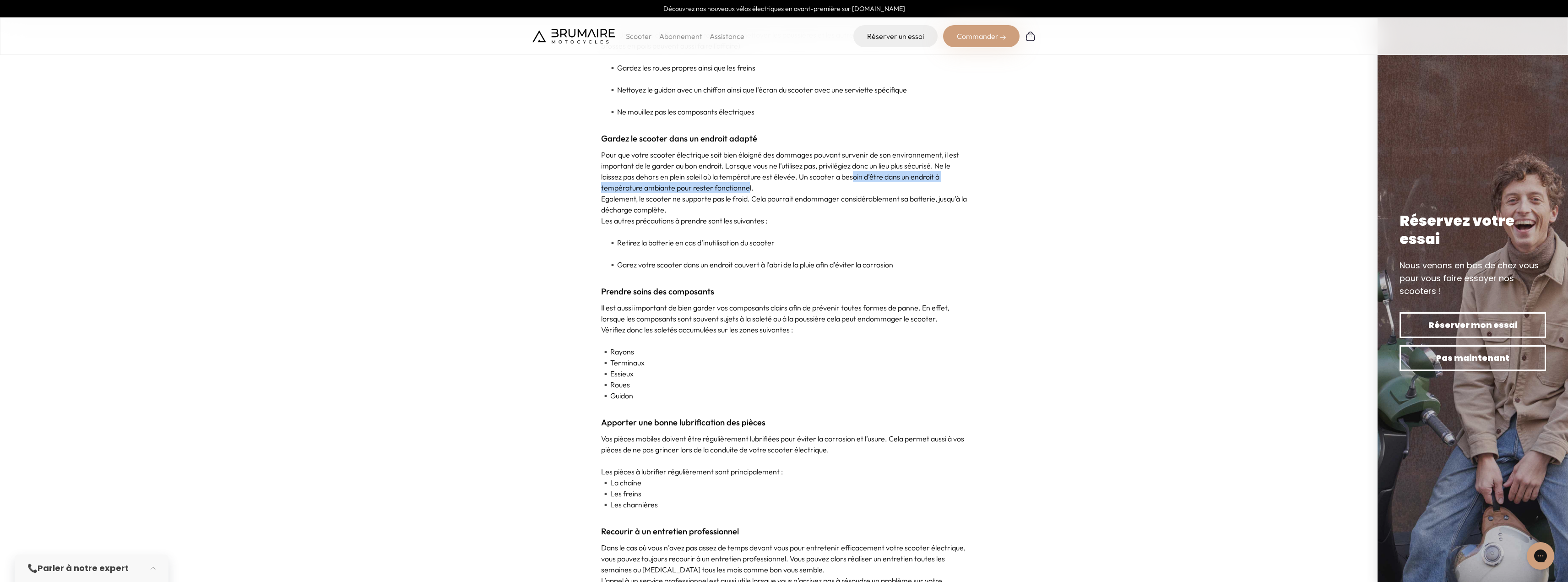
drag, startPoint x: 855, startPoint y: 172, endPoint x: 747, endPoint y: 191, distance: 109.7
click at [747, 191] on p "Pour que votre scooter électrique soit bien éloigné des dommages pouvant surven…" at bounding box center [785, 171] width 366 height 44
drag, startPoint x: 634, startPoint y: 199, endPoint x: 841, endPoint y: 197, distance: 207.0
click at [841, 197] on p "Egalement, le scooter ne supporte pas le froid. Cela pourrait endommager consid…" at bounding box center [785, 204] width 366 height 22
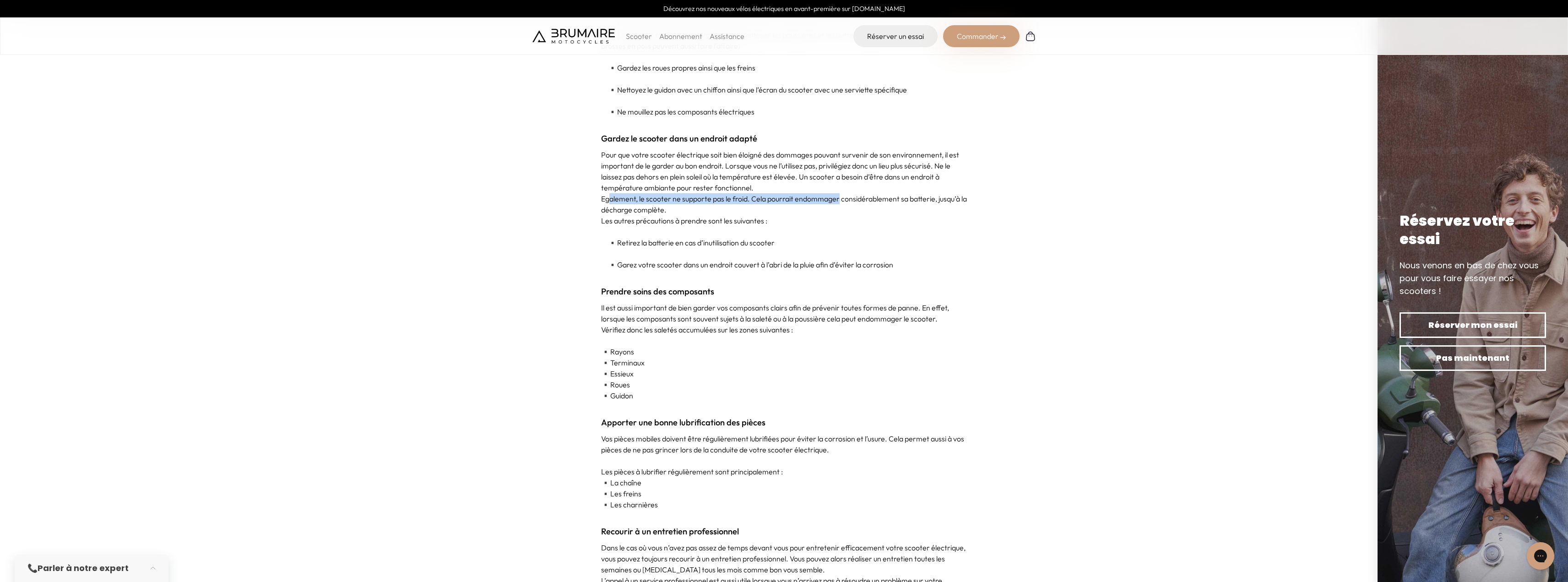
click at [841, 197] on p "Egalement, le scooter ne supporte pas le froid. Cela pourrait endommager consid…" at bounding box center [785, 204] width 366 height 22
drag, startPoint x: 740, startPoint y: 194, endPoint x: 791, endPoint y: 195, distance: 51.0
click at [791, 195] on p "Egalement, le scooter ne supporte pas le froid. Cela pourrait endommager consid…" at bounding box center [785, 204] width 366 height 22
drag, startPoint x: 786, startPoint y: 198, endPoint x: 950, endPoint y: 206, distance: 164.2
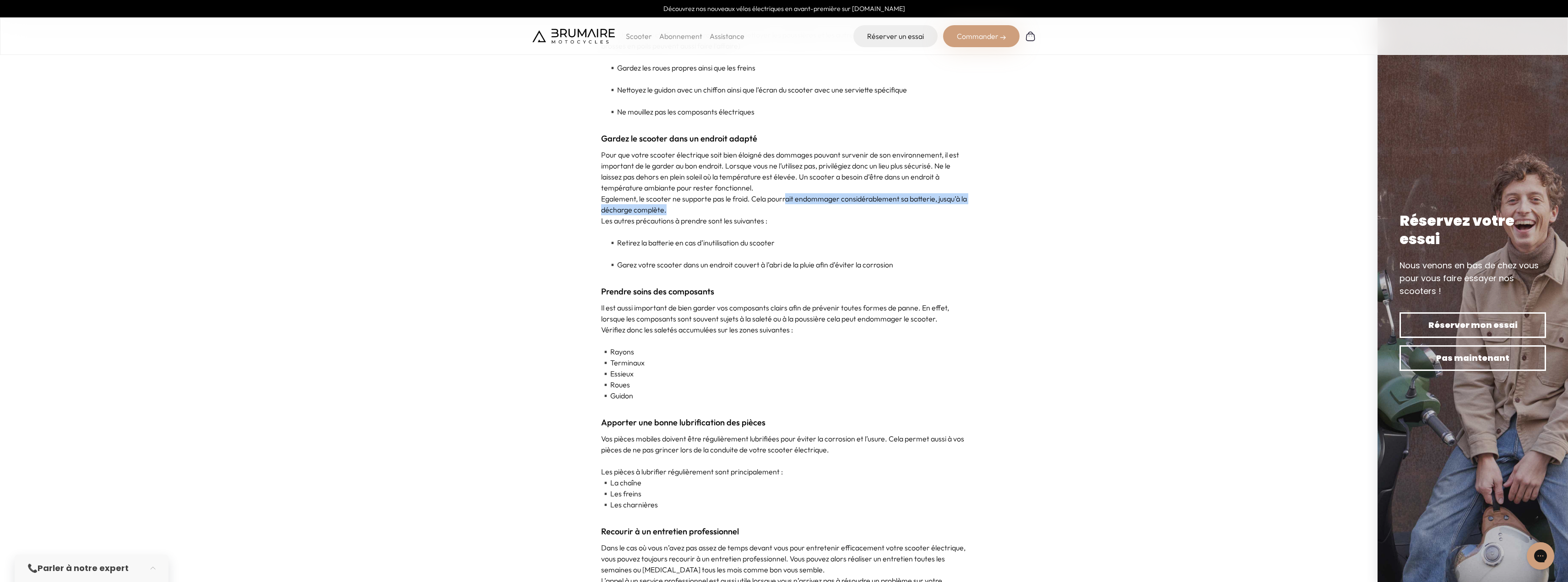
click at [950, 206] on p "Egalement, le scooter ne supporte pas le froid. Cela pourrait endommager consid…" at bounding box center [785, 204] width 366 height 22
drag, startPoint x: 611, startPoint y: 222, endPoint x: 814, endPoint y: 222, distance: 203.0
click at [814, 222] on p "Les autres précautions à prendre sont les suivantes :" at bounding box center [785, 220] width 366 height 11
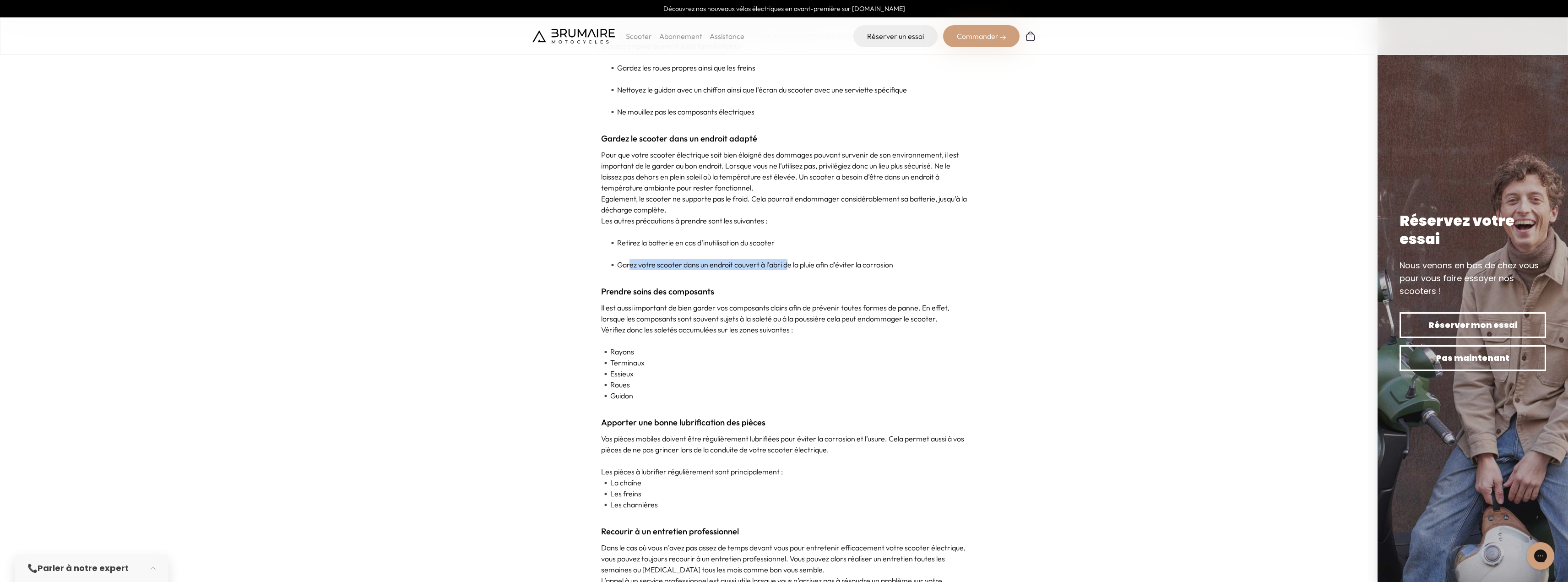
drag, startPoint x: 634, startPoint y: 267, endPoint x: 791, endPoint y: 262, distance: 157.1
click at [791, 262] on p "▪️ Garez votre scooter dans un endroit couvert à l’abri de la pluie afin d’évit…" at bounding box center [785, 265] width 366 height 11
drag, startPoint x: 781, startPoint y: 263, endPoint x: 961, endPoint y: 267, distance: 180.0
click at [961, 267] on p "▪️ Garez votre scooter dans un endroit couvert à l’abri de la pluie afin d’évit…" at bounding box center [785, 265] width 366 height 11
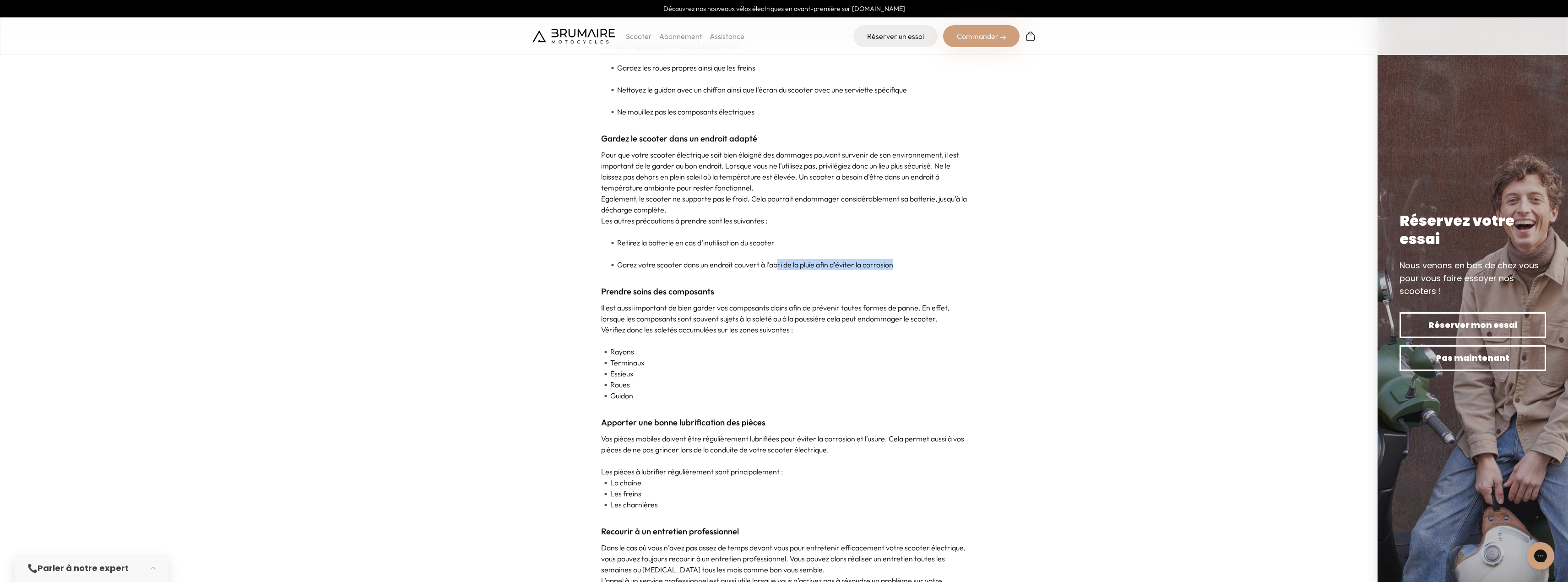
click at [961, 267] on p "▪️ Garez votre scooter dans un endroit couvert à l’abri de la pluie afin d’évit…" at bounding box center [785, 265] width 366 height 11
